Goal: Transaction & Acquisition: Book appointment/travel/reservation

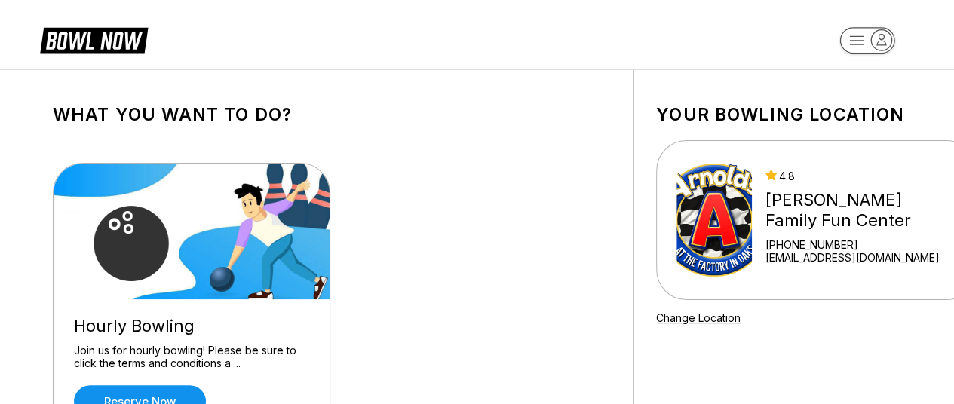
scroll to position [92, 0]
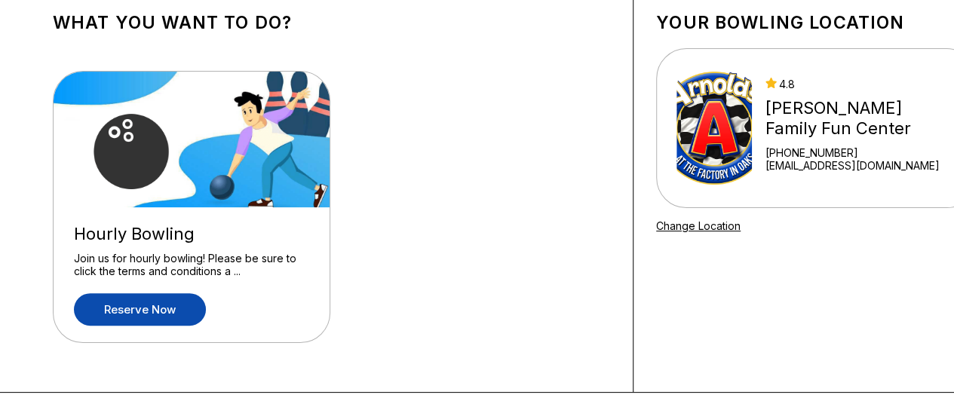
click at [154, 305] on link "Reserve now" at bounding box center [140, 309] width 132 height 32
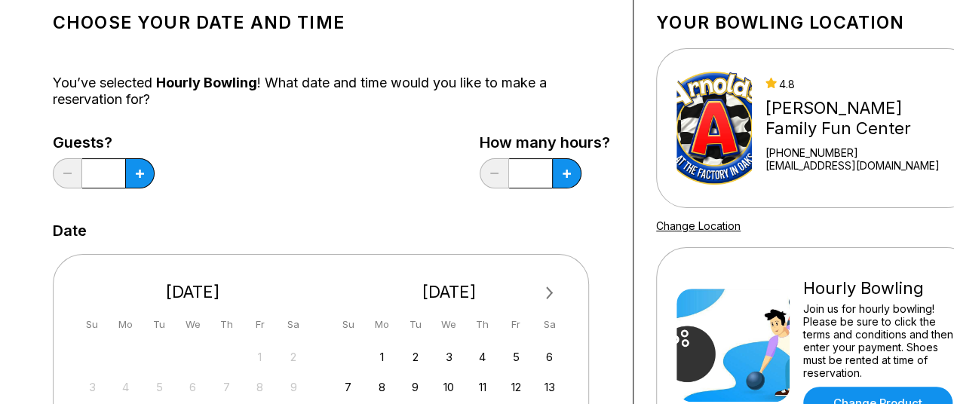
scroll to position [0, 0]
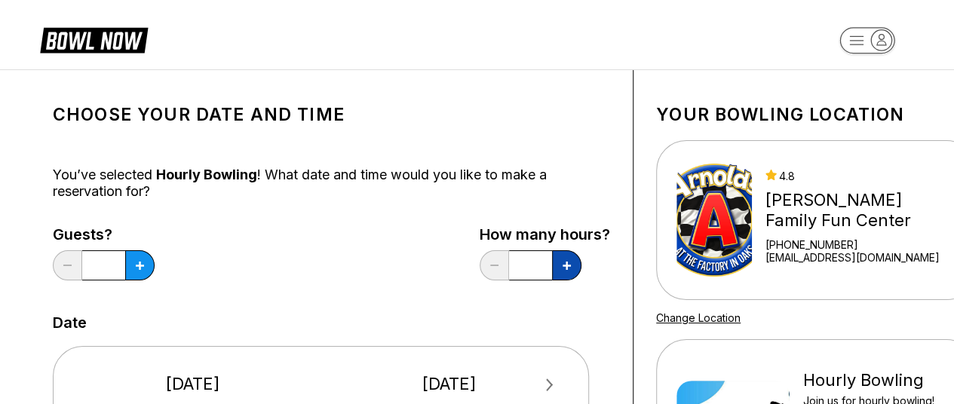
click at [155, 272] on button at bounding box center [139, 265] width 29 height 30
click at [144, 263] on icon at bounding box center [140, 266] width 8 height 8
type input "*"
click at [134, 269] on button at bounding box center [139, 265] width 29 height 30
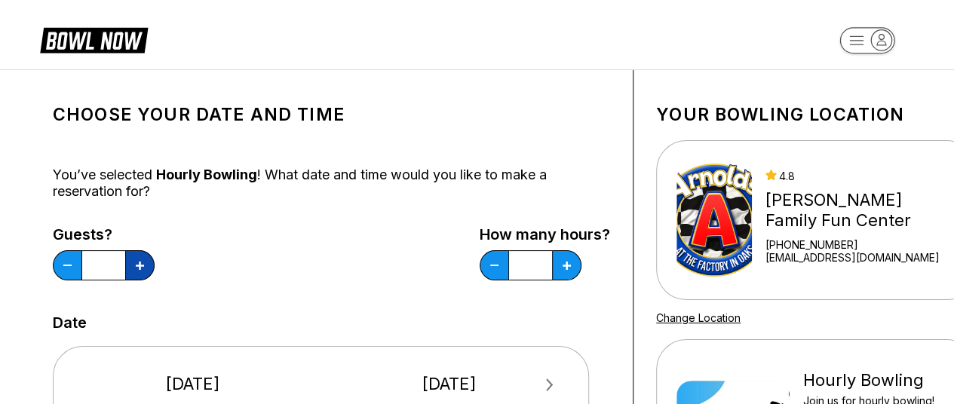
click at [140, 266] on icon at bounding box center [140, 266] width 8 height 8
type input "*"
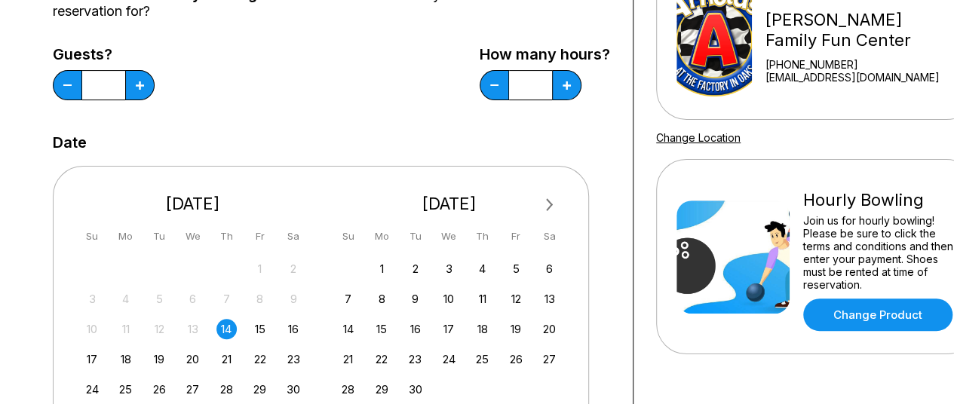
scroll to position [181, 0]
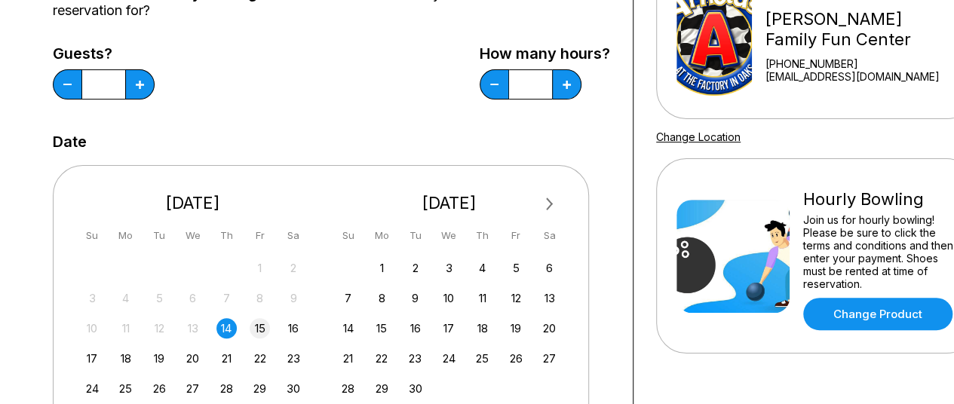
click at [258, 326] on div "15" at bounding box center [260, 328] width 20 height 20
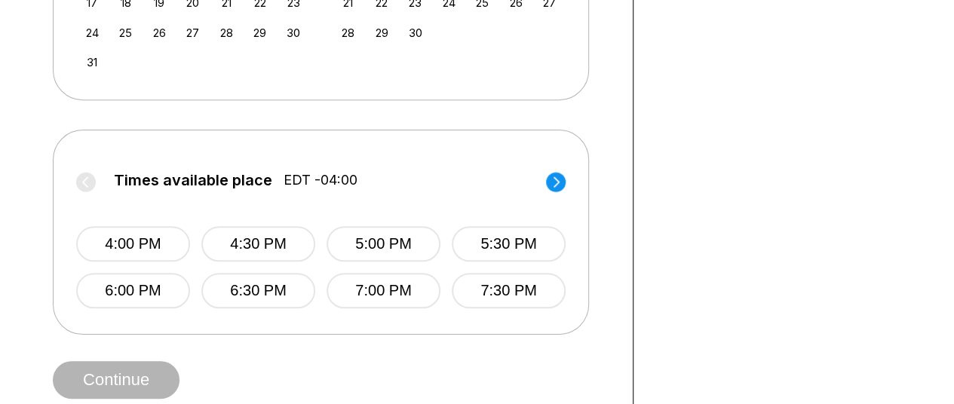
scroll to position [0, 0]
